Goal: Entertainment & Leisure: Consume media (video, audio)

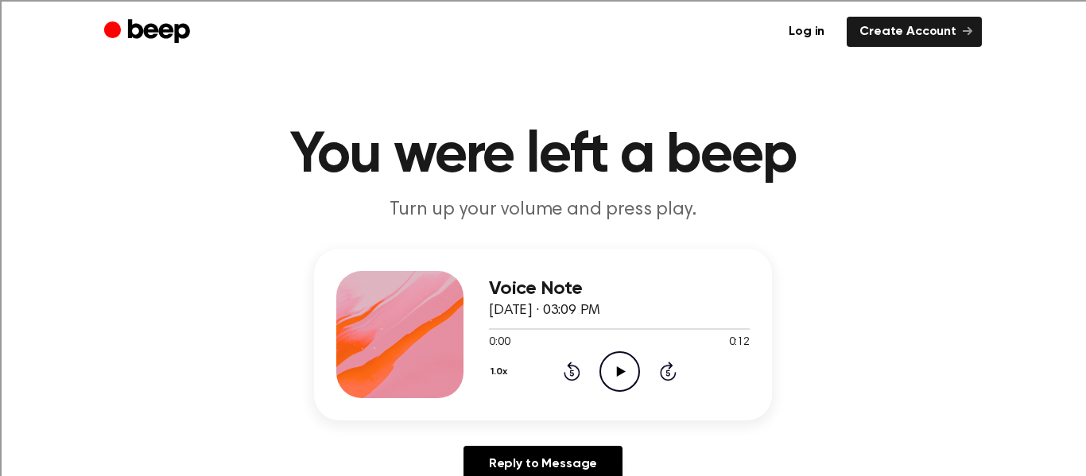
click at [603, 378] on icon "Play Audio" at bounding box center [619, 371] width 41 height 41
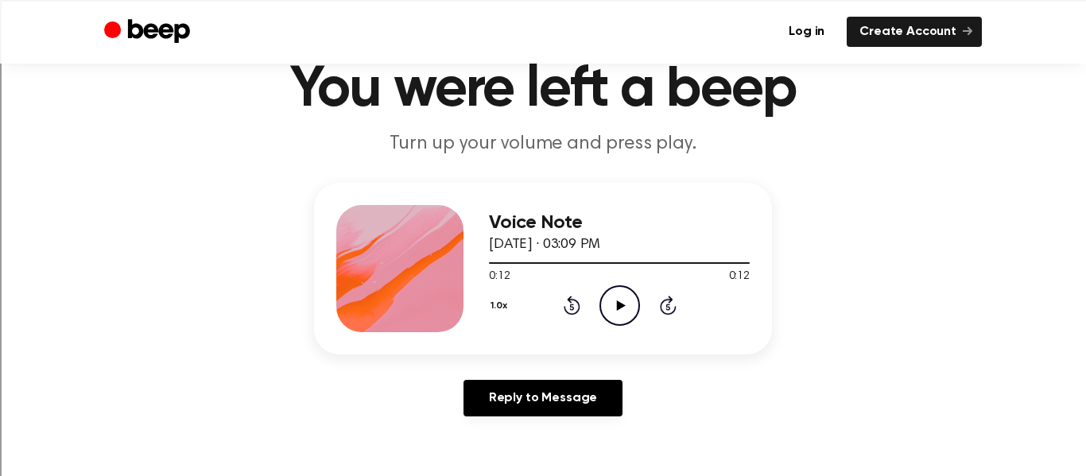
scroll to position [56, 0]
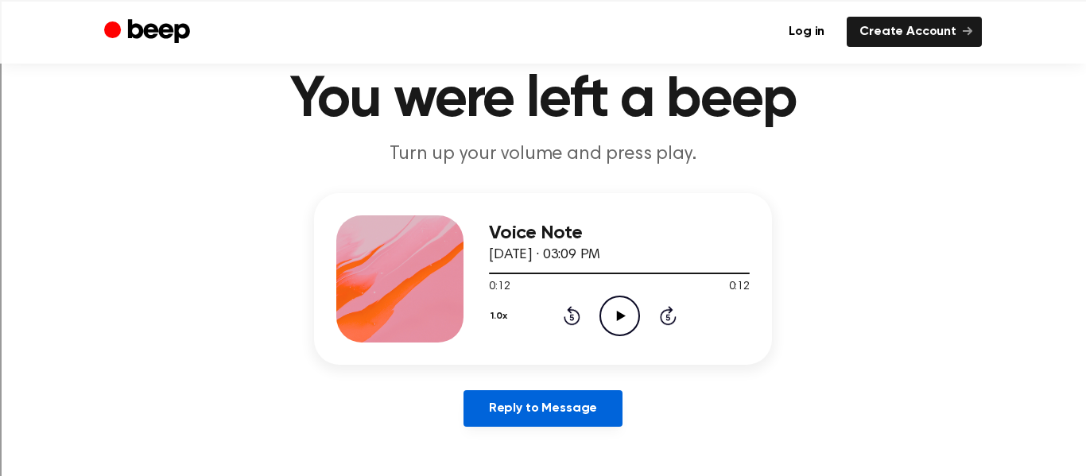
click at [541, 412] on link "Reply to Message" at bounding box center [542, 408] width 159 height 37
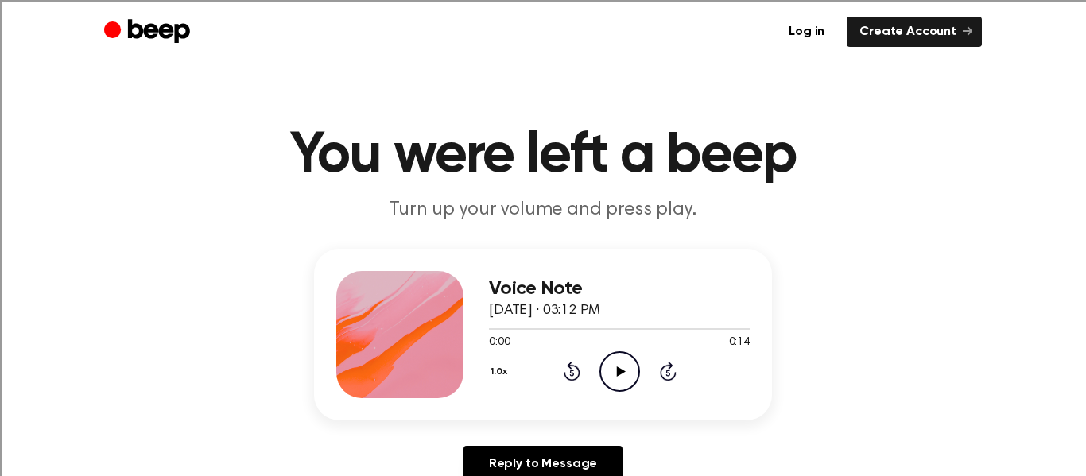
click at [613, 370] on icon "Play Audio" at bounding box center [619, 371] width 41 height 41
click at [614, 356] on icon "Play Audio" at bounding box center [619, 371] width 41 height 41
click at [618, 378] on icon "Play Audio" at bounding box center [619, 371] width 41 height 41
click at [623, 358] on icon "Play Audio" at bounding box center [619, 371] width 41 height 41
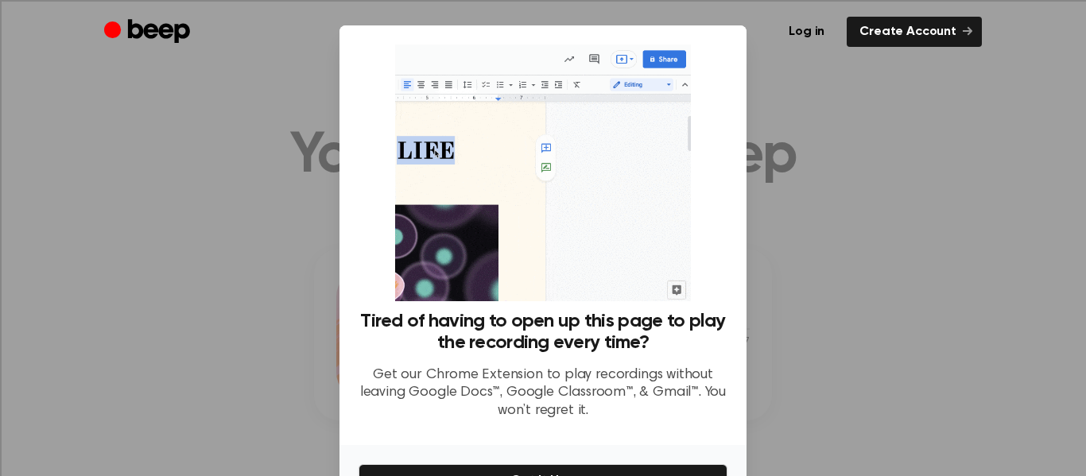
click at [774, 231] on div at bounding box center [543, 238] width 1086 height 476
click at [777, 235] on div at bounding box center [543, 238] width 1086 height 476
click at [355, 186] on div "Tired of having to open up this page to play the recording every time? Get our …" at bounding box center [542, 235] width 407 height 420
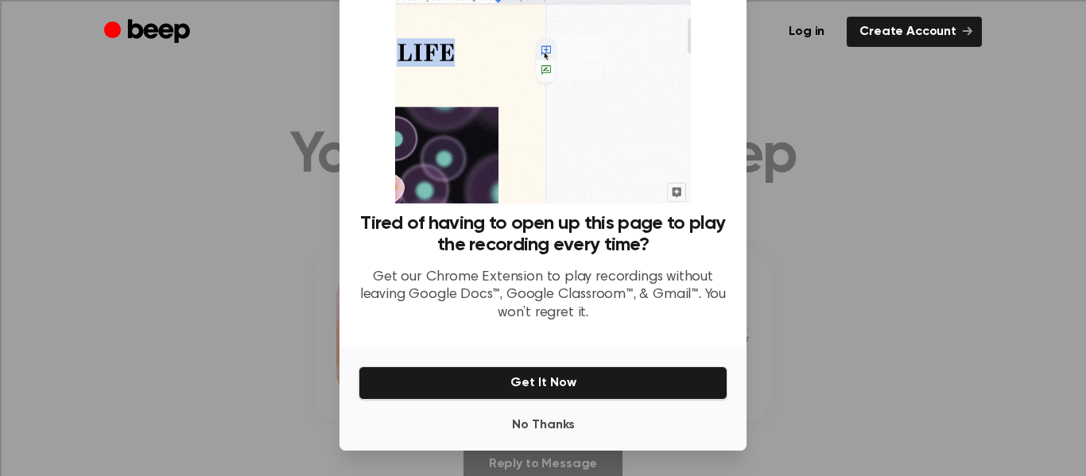
scroll to position [95, 0]
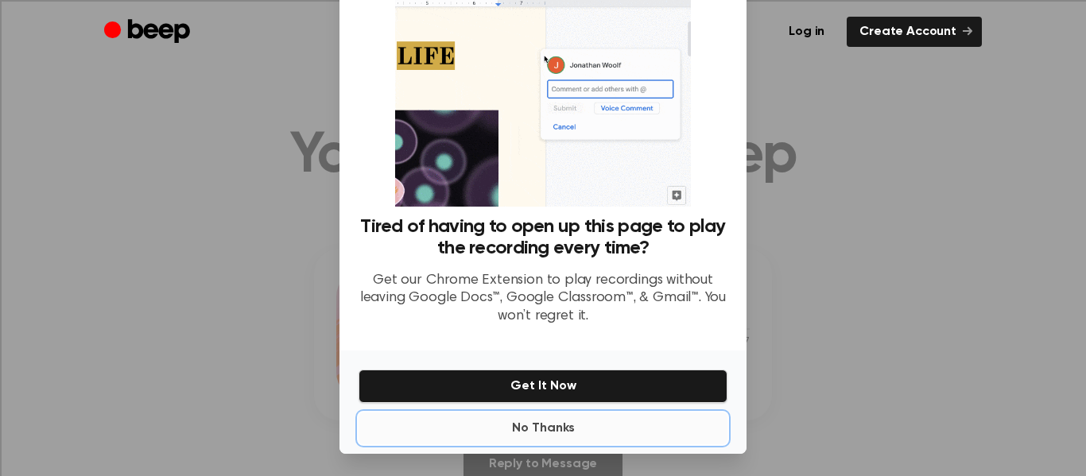
click at [570, 432] on button "No Thanks" at bounding box center [542, 429] width 369 height 32
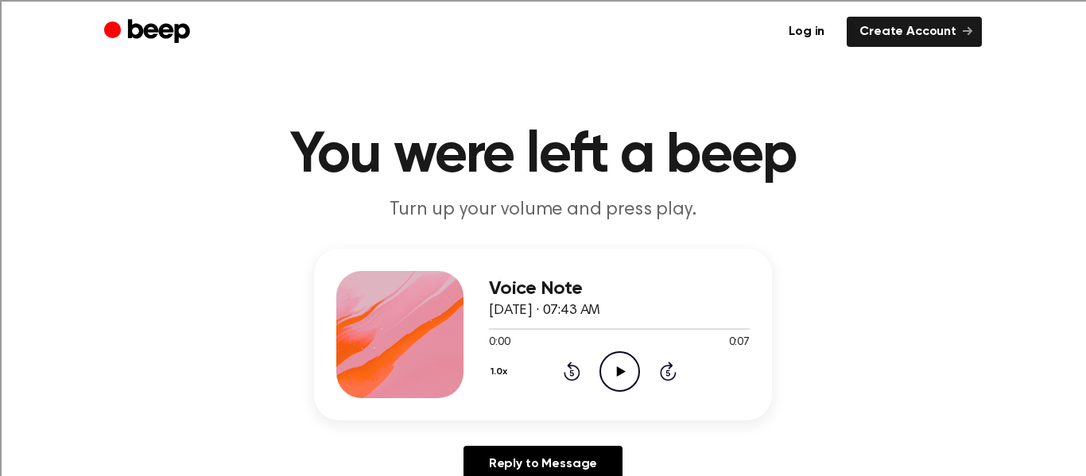
click at [618, 374] on icon at bounding box center [620, 371] width 9 height 10
